Goal: Task Accomplishment & Management: Manage account settings

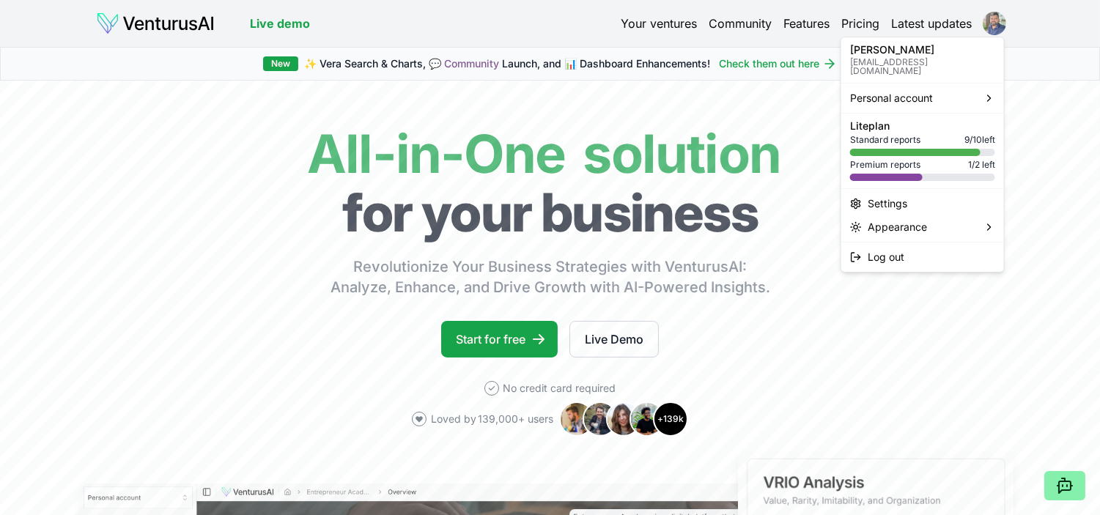
click at [997, 20] on html "We value your privacy We use cookies to enhance your browsing experience, serve…" at bounding box center [550, 257] width 1100 height 515
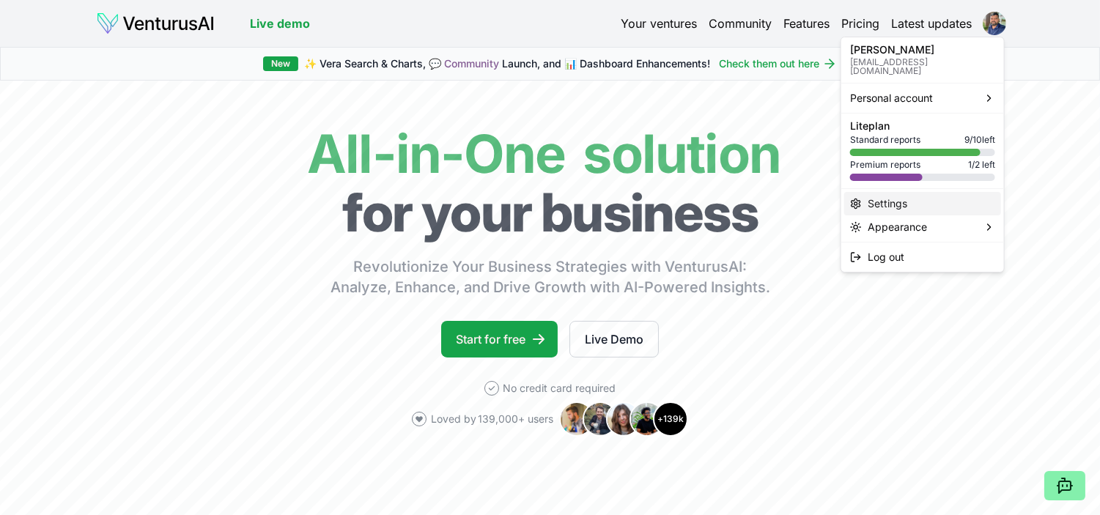
click at [891, 194] on div "Settings" at bounding box center [922, 203] width 157 height 23
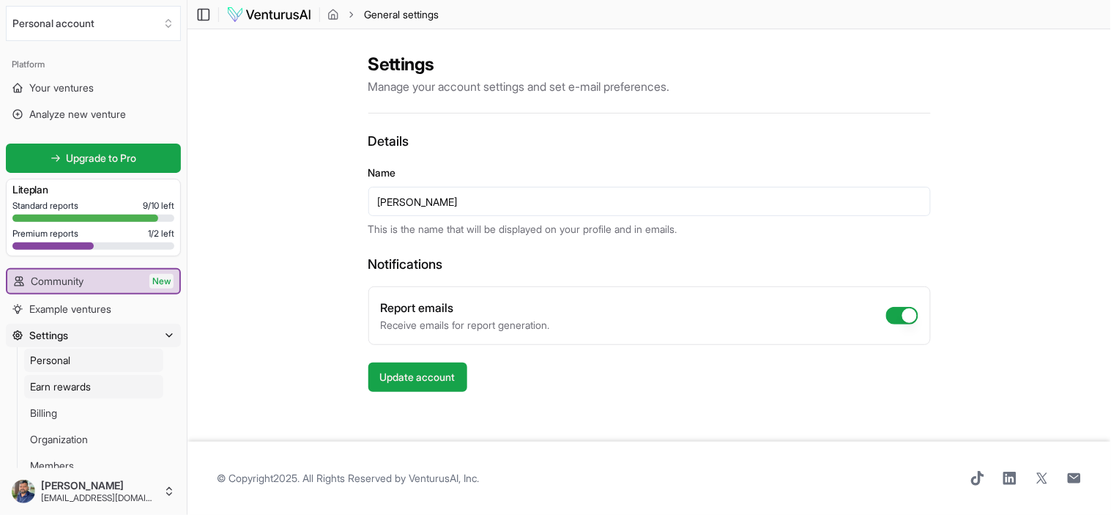
click at [95, 384] on link "Earn rewards" at bounding box center [93, 386] width 139 height 23
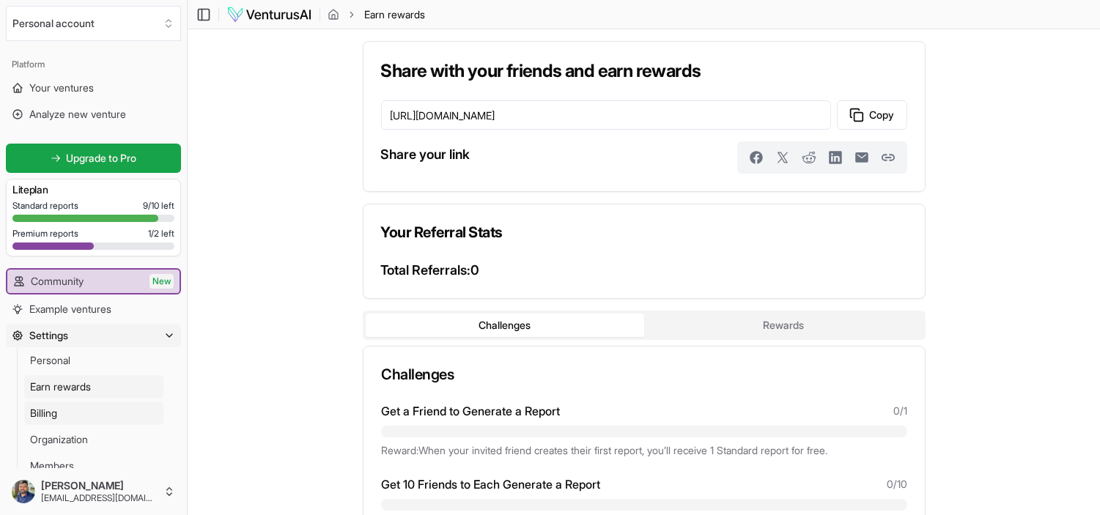
click at [70, 401] on link "Billing" at bounding box center [93, 412] width 139 height 23
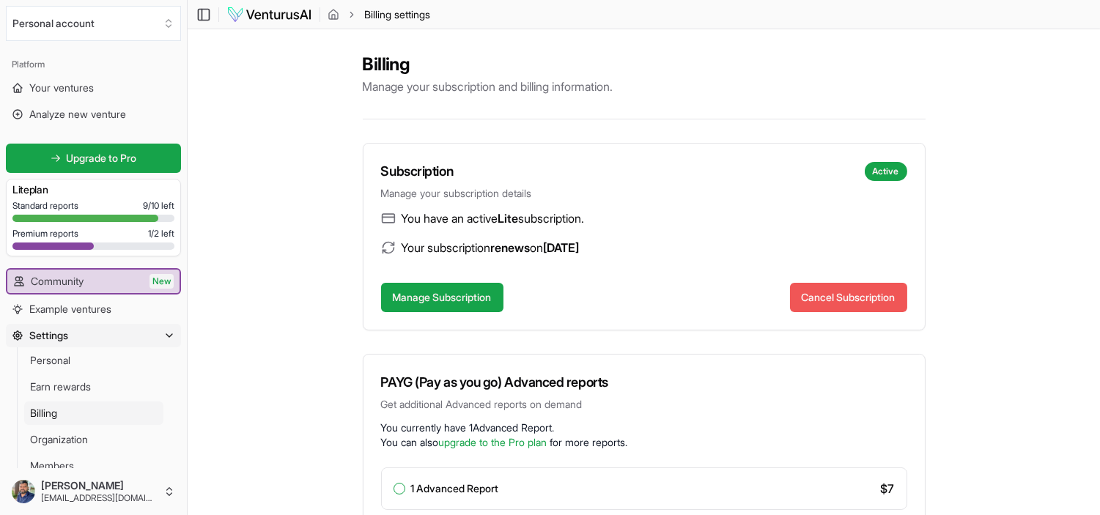
click at [832, 293] on button "Cancel Subscription" at bounding box center [848, 297] width 117 height 29
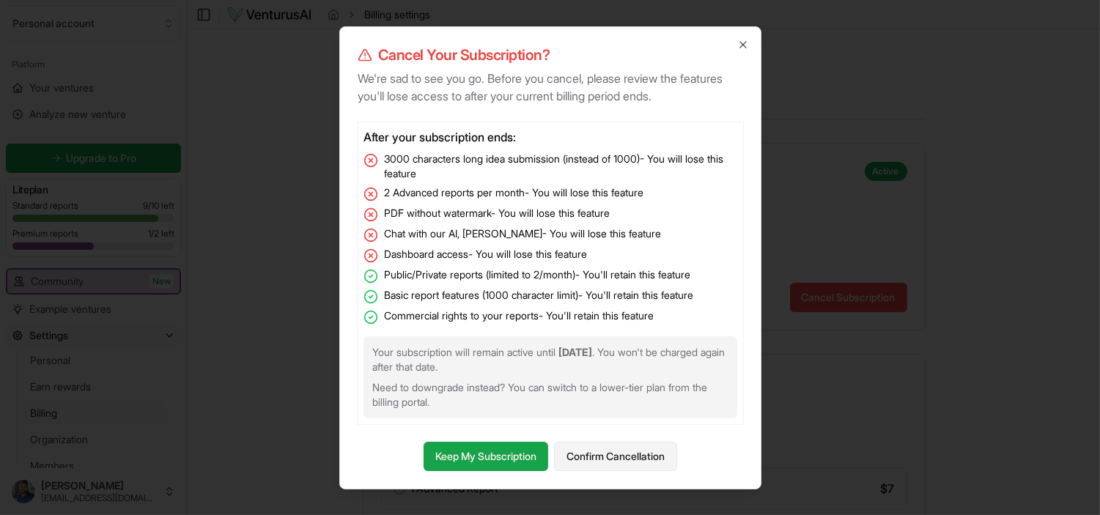
click at [631, 453] on button "Confirm Cancellation" at bounding box center [615, 456] width 123 height 29
